Goal: Transaction & Acquisition: Obtain resource

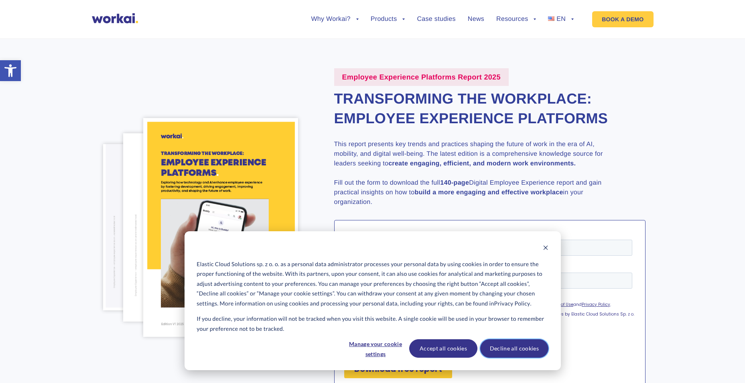
click at [526, 354] on button "Decline all cookies" at bounding box center [514, 348] width 68 height 18
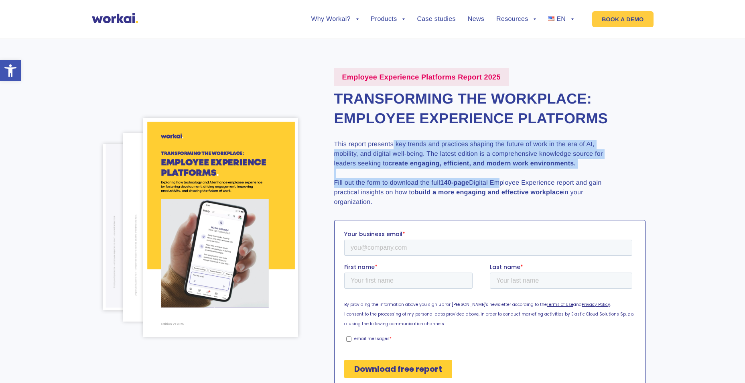
drag, startPoint x: 402, startPoint y: 143, endPoint x: 499, endPoint y: 182, distance: 104.8
click at [499, 182] on p "This report presents key trends and practices shaping the future of work in the…" at bounding box center [474, 173] width 281 height 67
drag, startPoint x: 499, startPoint y: 182, endPoint x: 591, endPoint y: 145, distance: 98.3
click at [591, 145] on p "This report presents key trends and practices shaping the future of work in the…" at bounding box center [474, 173] width 281 height 67
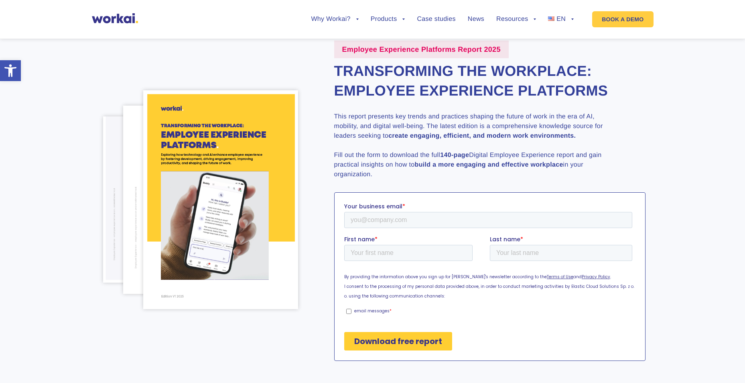
scroll to position [40, 0]
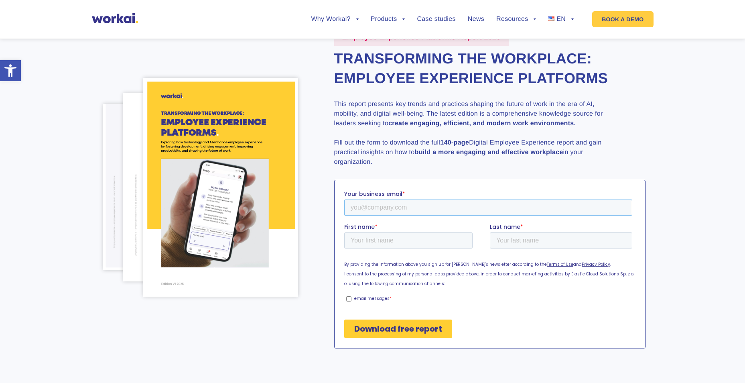
click at [384, 207] on input "Your business email *" at bounding box center [488, 207] width 288 height 16
type input "[EMAIL_ADDRESS][PERSON_NAME][DOMAIN_NAME]"
type input "[PERSON_NAME]"
click at [351, 298] on input "email messages *" at bounding box center [348, 298] width 5 height 5
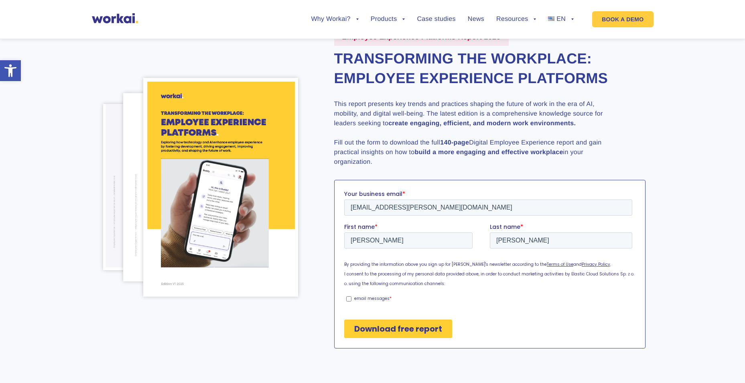
checkbox input "true"
click at [379, 325] on input "Download free report" at bounding box center [398, 328] width 108 height 18
